Goal: Transaction & Acquisition: Subscribe to service/newsletter

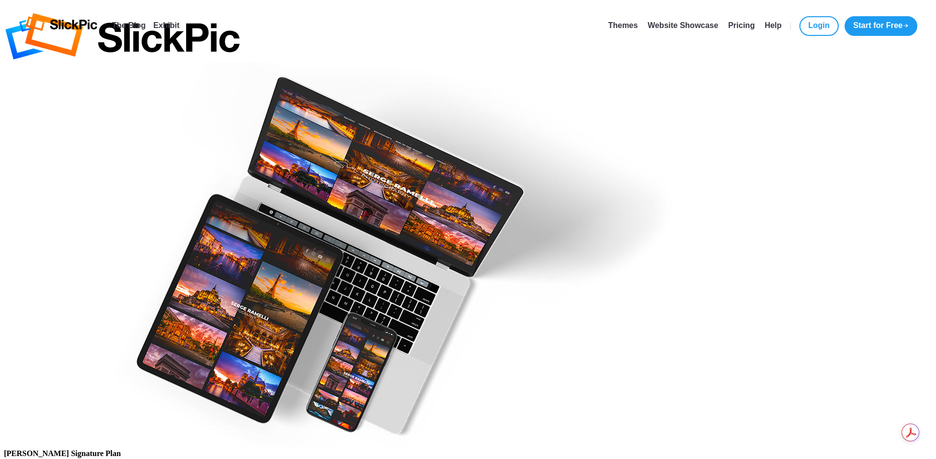
type input "fpdoctor53@me.com"
type input "Michael"
type input "Questell"
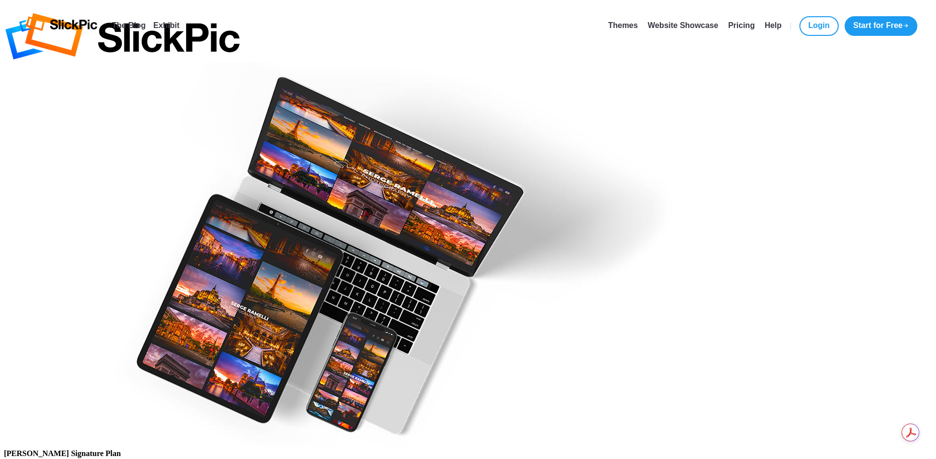
checkbox input "true"
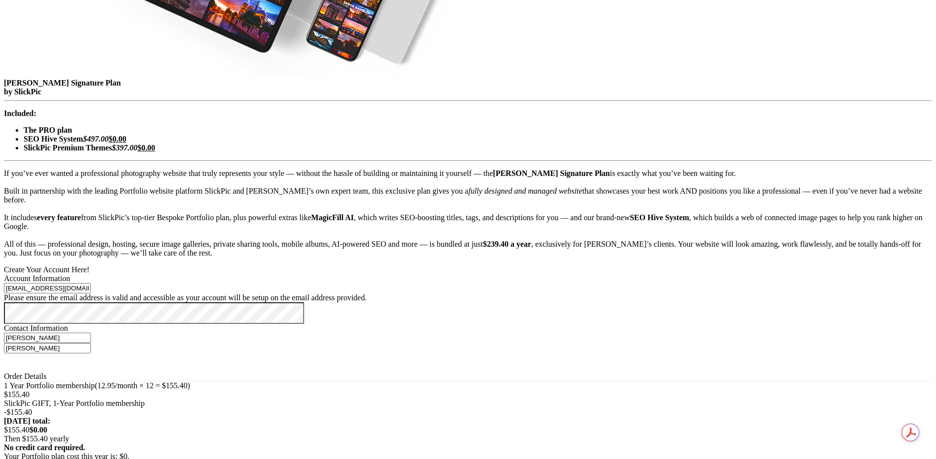
scroll to position [372, 0]
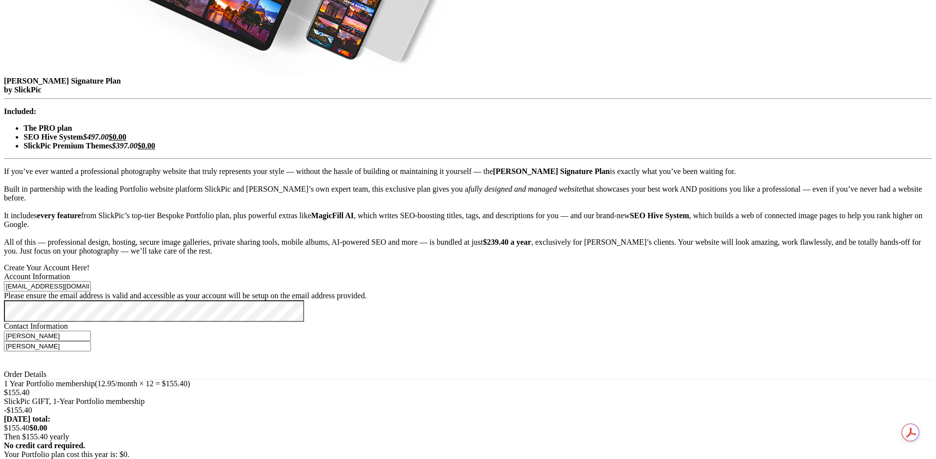
type input "10 / 29"
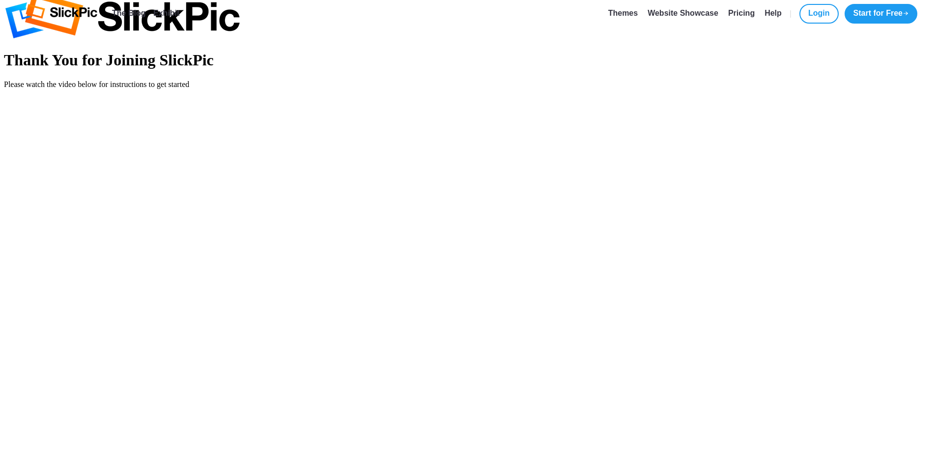
scroll to position [10, 0]
